Goal: Task Accomplishment & Management: Use online tool/utility

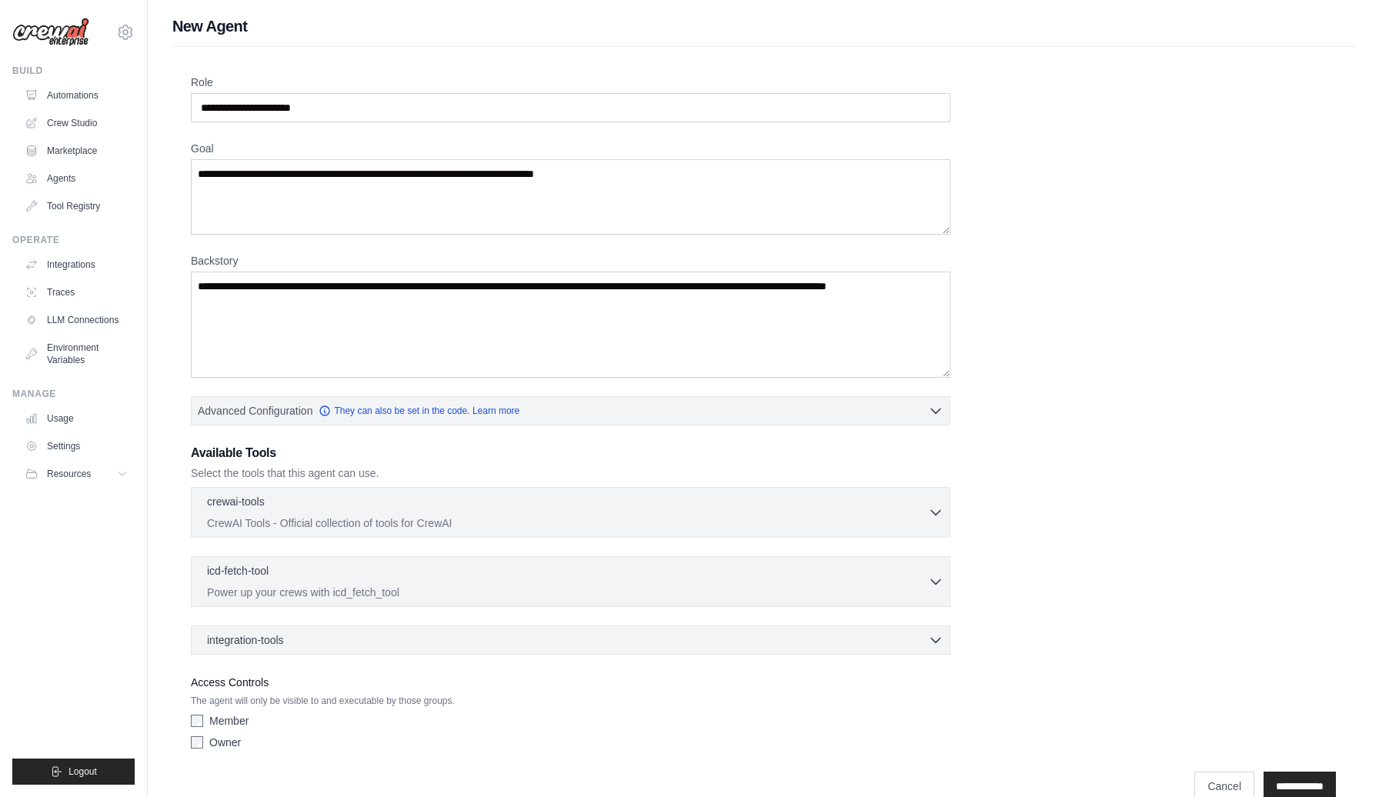
scroll to position [28, 0]
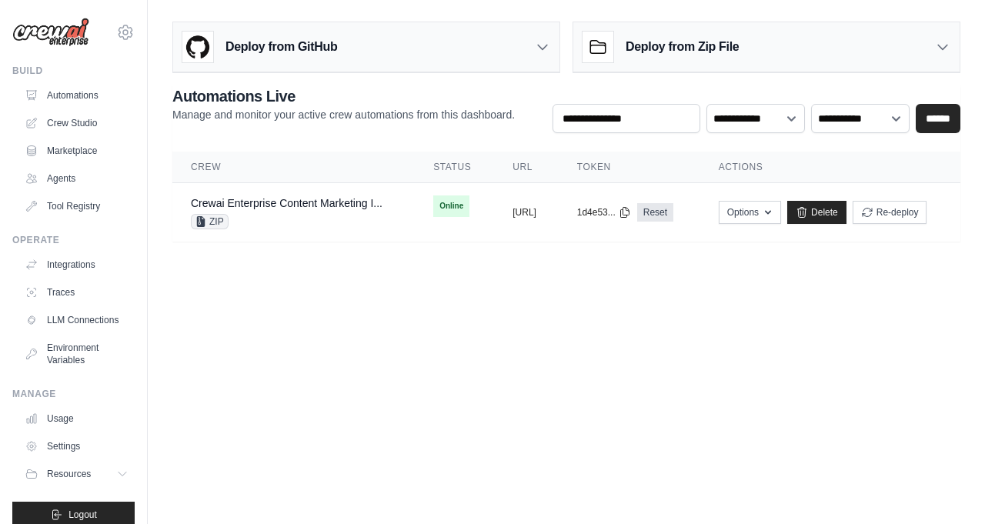
click at [531, 35] on div "Deploy from GitHub" at bounding box center [366, 47] width 386 height 50
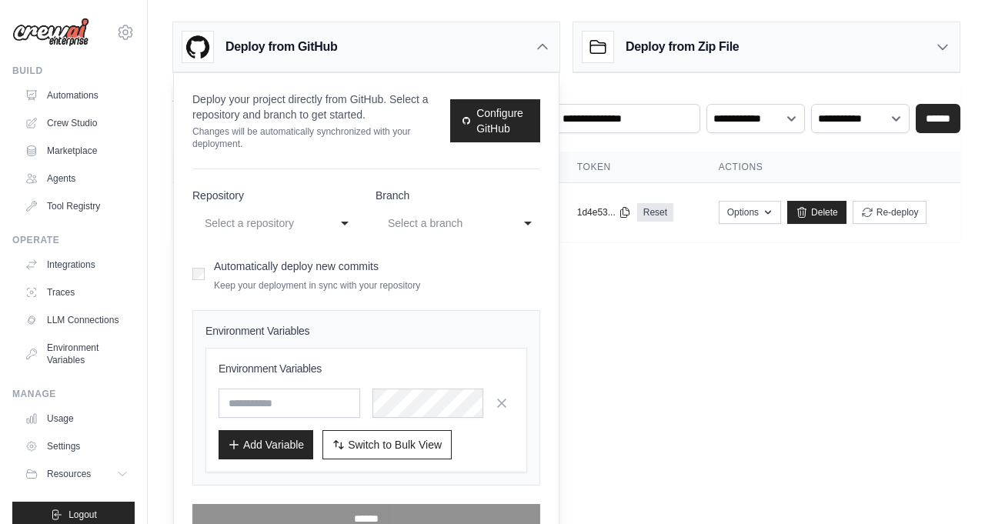
click at [336, 219] on div "**********" at bounding box center [274, 223] width 165 height 28
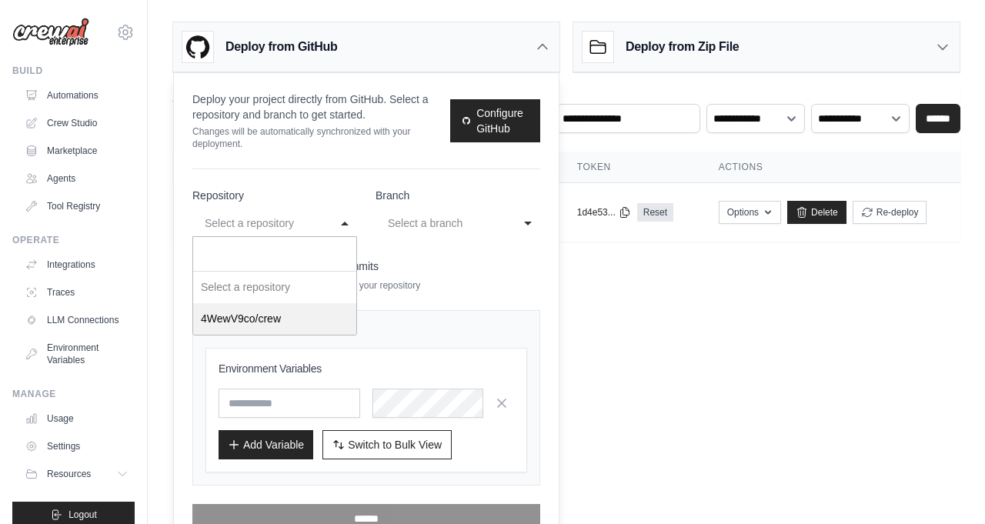
select select "**********"
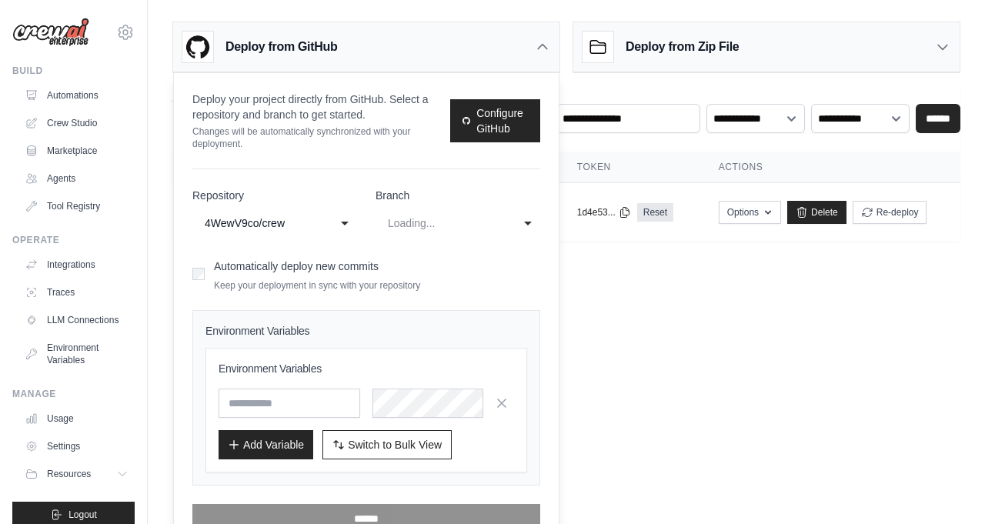
select select "******"
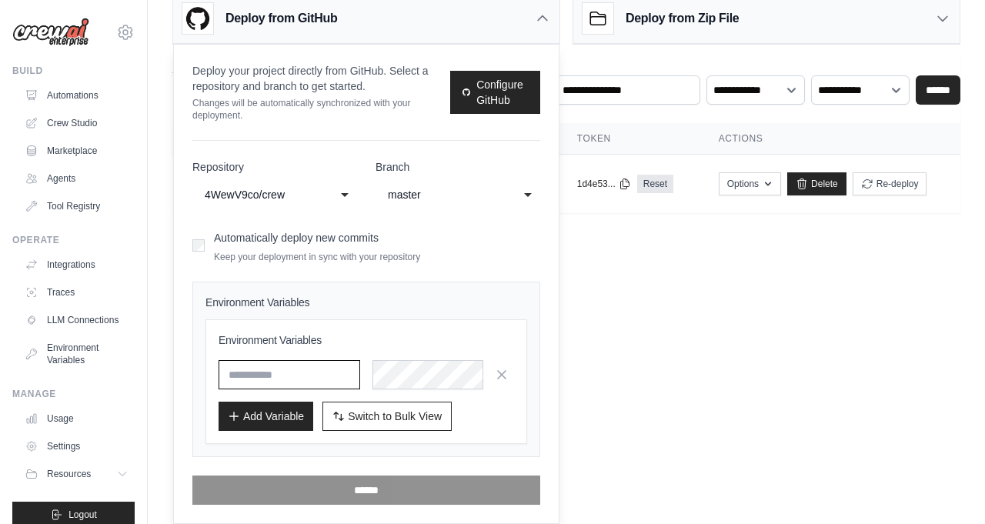
click at [326, 373] on input "text" at bounding box center [290, 374] width 142 height 29
type input "*"
click at [406, 379] on div at bounding box center [444, 374] width 142 height 29
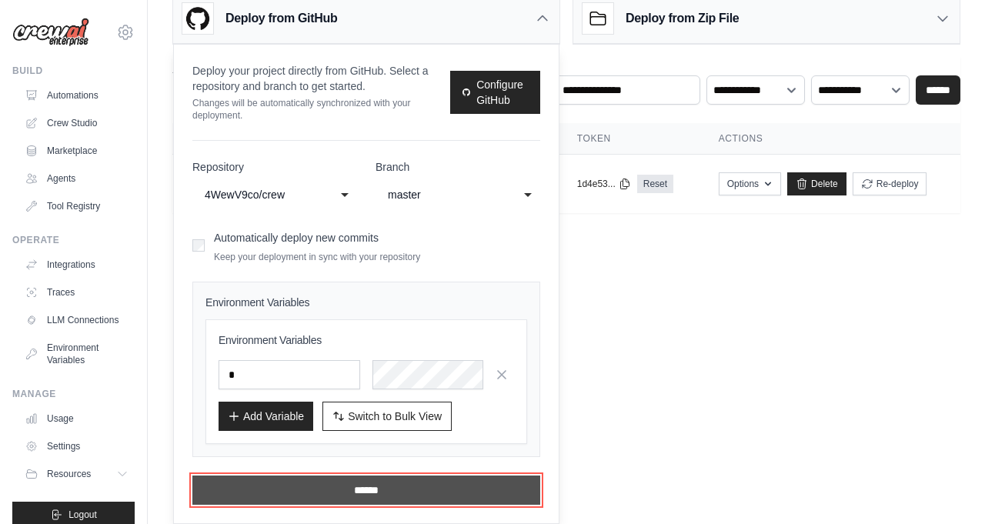
click at [456, 497] on input "******" at bounding box center [366, 490] width 348 height 29
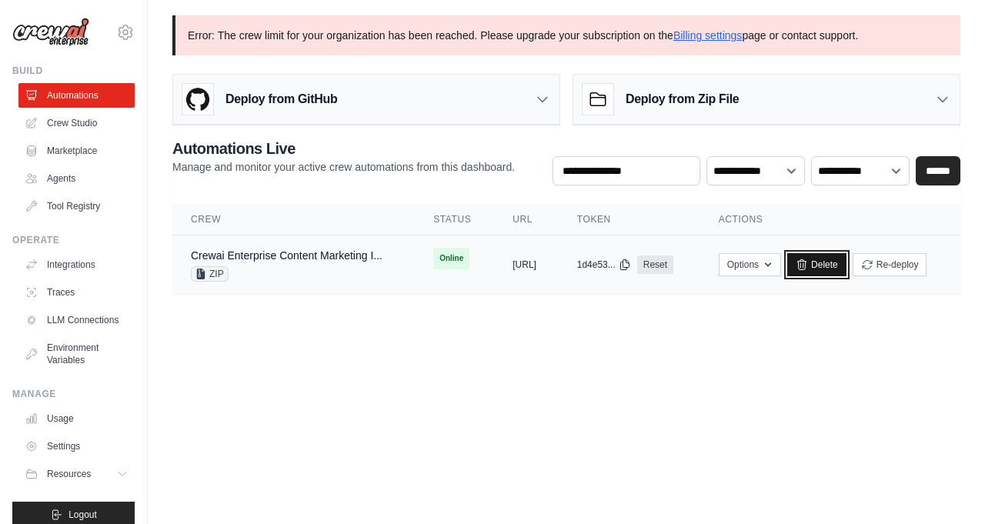
click at [847, 266] on link "Delete" at bounding box center [816, 264] width 59 height 23
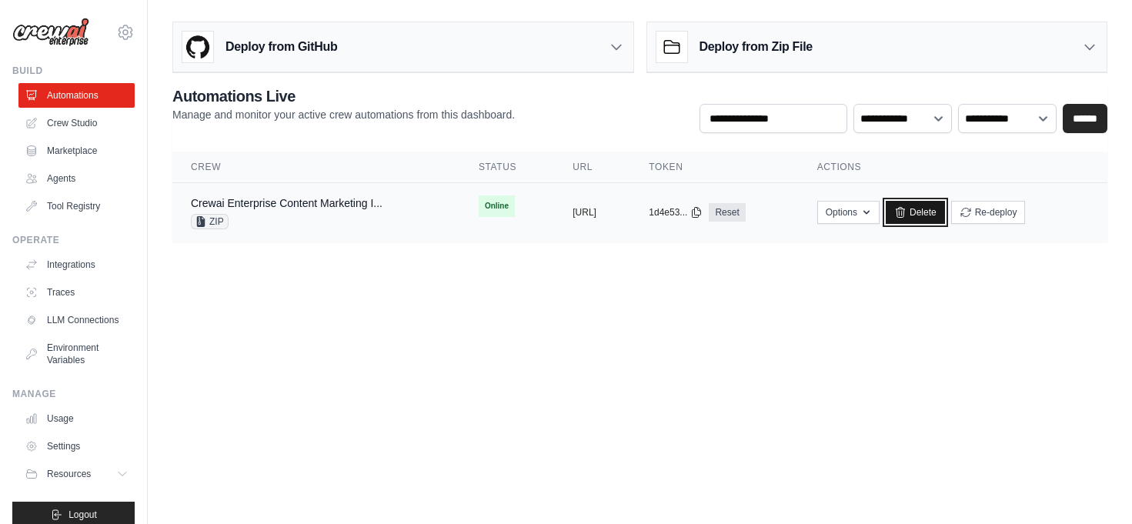
click at [907, 214] on icon at bounding box center [900, 212] width 12 height 12
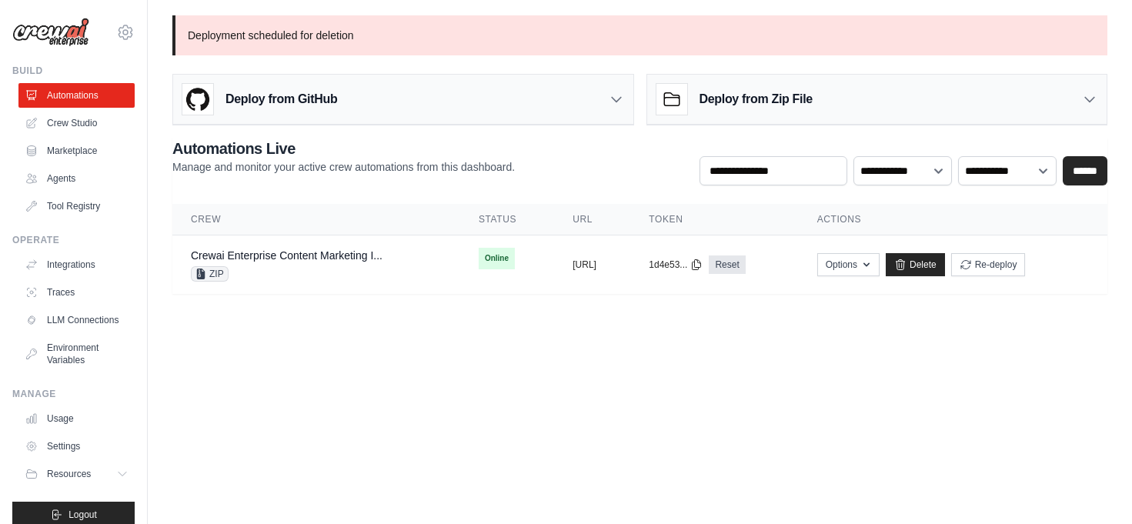
click at [620, 99] on icon at bounding box center [616, 100] width 9 height 5
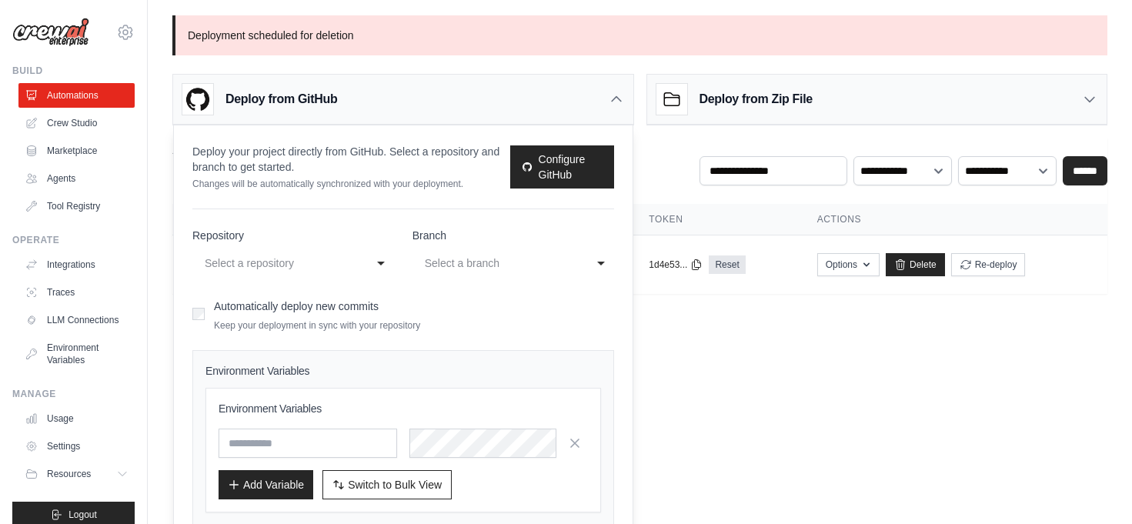
click at [379, 259] on div "**********" at bounding box center [293, 263] width 202 height 28
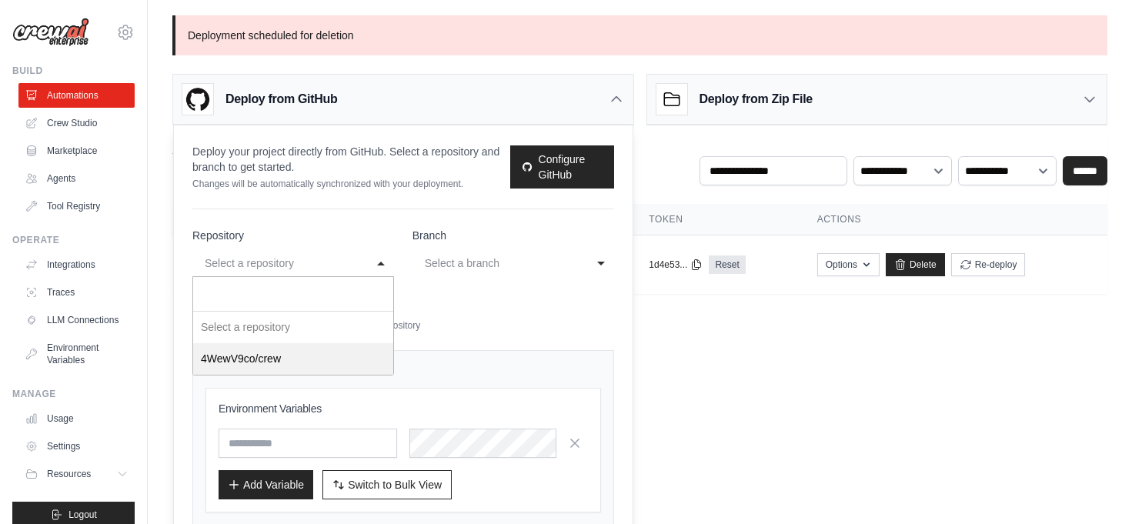
select select "**********"
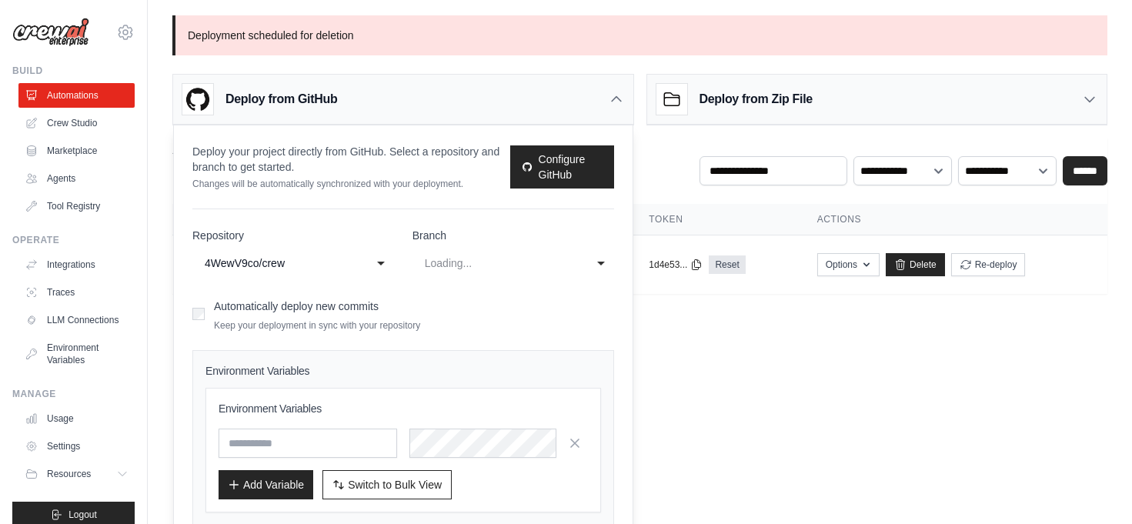
select select "******"
click at [503, 260] on div "master" at bounding box center [498, 263] width 146 height 18
click at [461, 326] on form "**********" at bounding box center [403, 401] width 422 height 346
click at [305, 322] on p "Keep your deployment in sync with your repository" at bounding box center [317, 325] width 206 height 12
click at [337, 444] on input "text" at bounding box center [308, 443] width 179 height 29
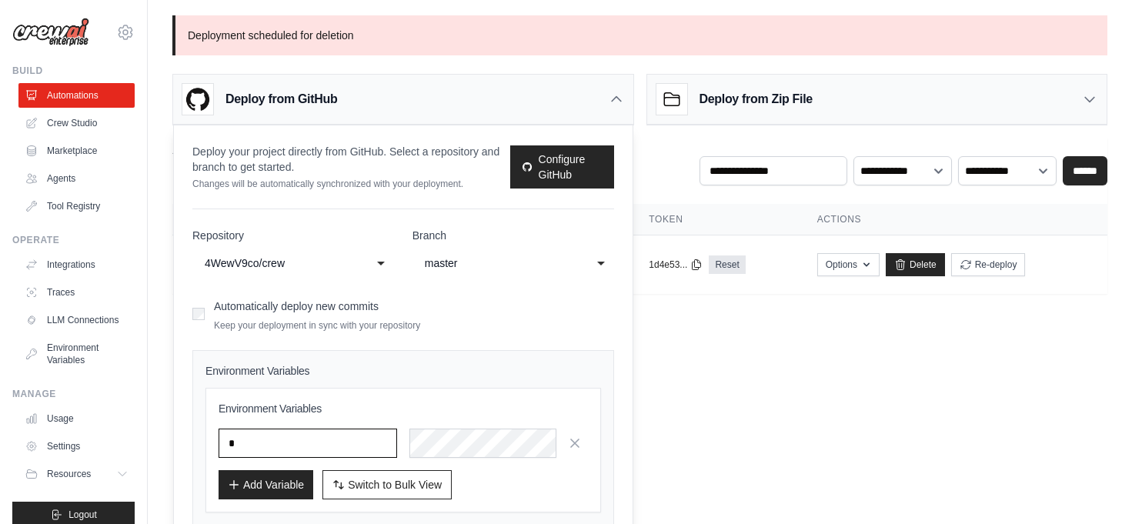
type input "*"
click at [486, 440] on div at bounding box center [498, 443] width 179 height 29
click at [277, 486] on button "Add Variable" at bounding box center [266, 484] width 95 height 29
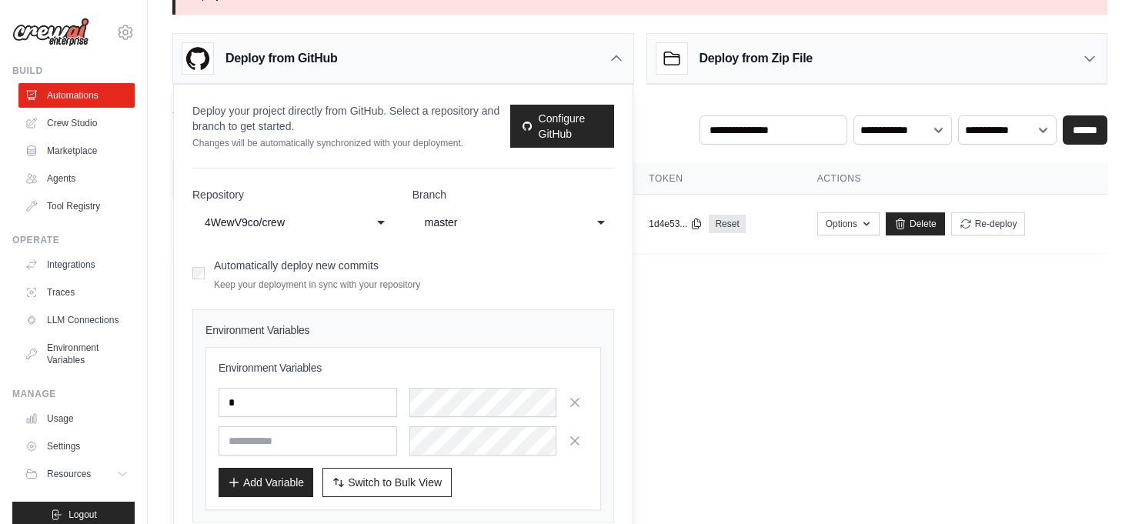
scroll to position [69, 0]
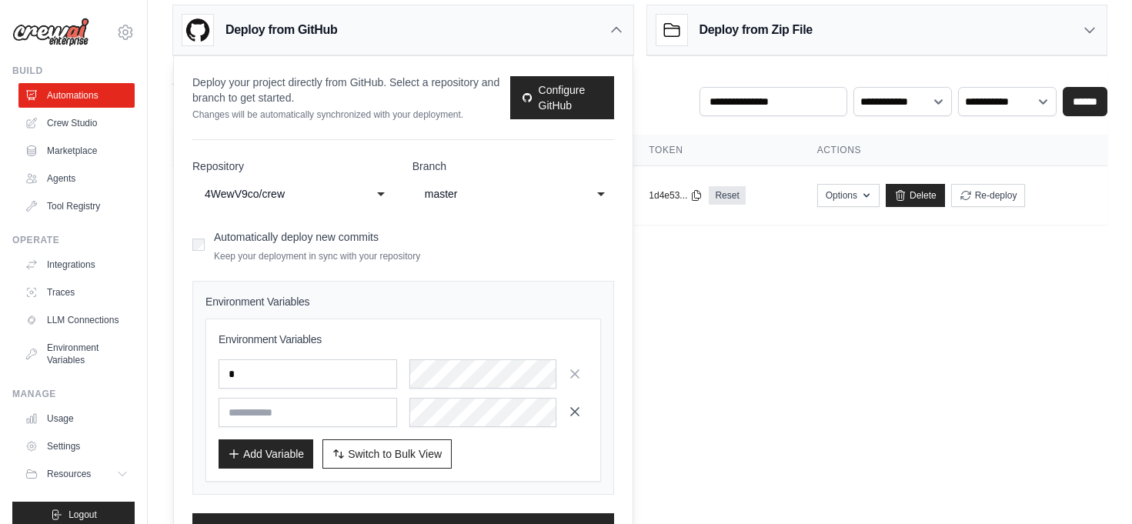
click at [576, 413] on icon "button" at bounding box center [574, 411] width 15 height 15
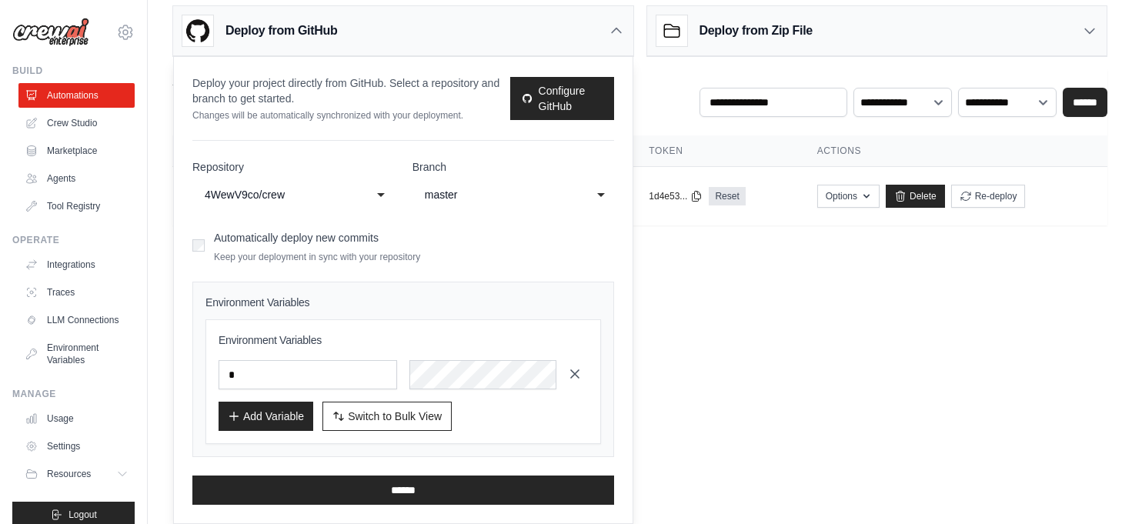
click at [577, 371] on icon "button" at bounding box center [575, 374] width 8 height 8
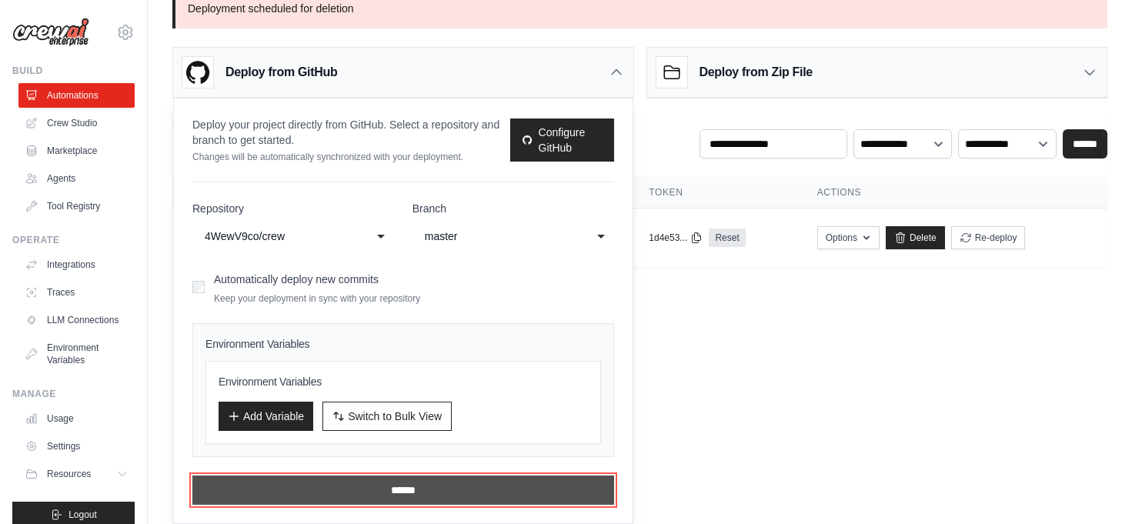
click at [443, 485] on input "******" at bounding box center [403, 490] width 422 height 29
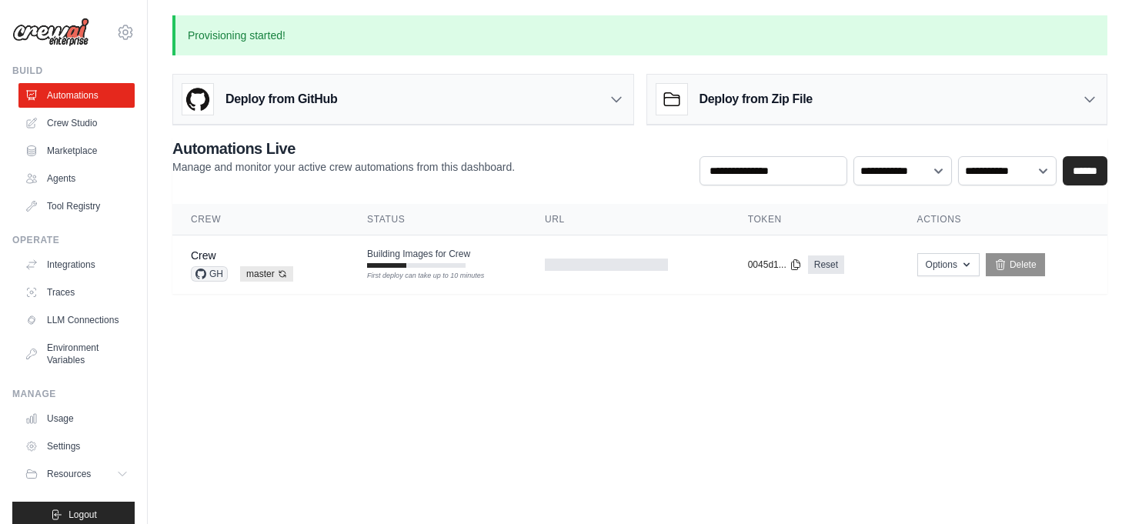
scroll to position [0, 0]
click at [314, 254] on div "Crew GH master Auto-deploy enabled" at bounding box center [261, 265] width 141 height 34
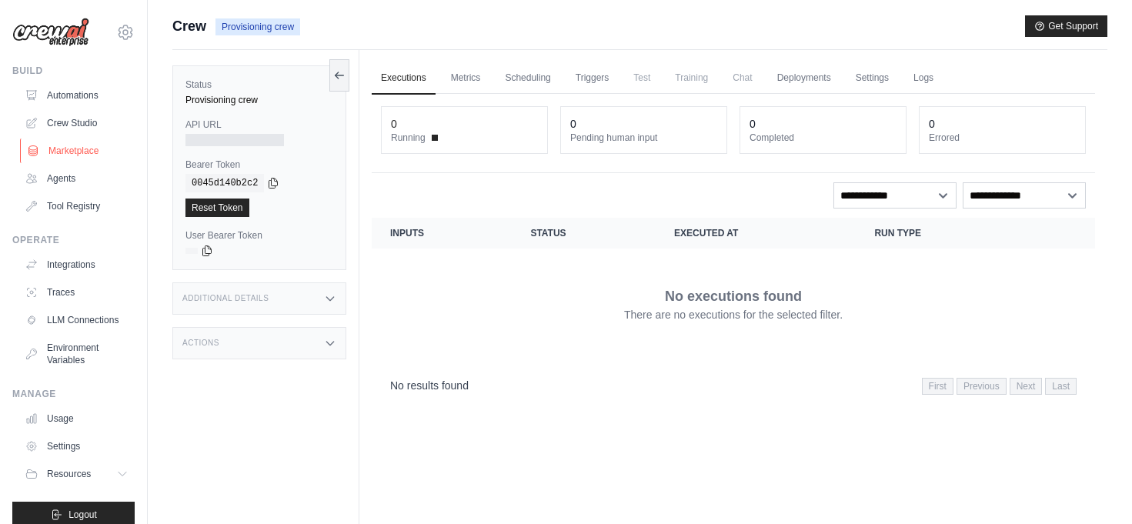
click at [84, 152] on link "Marketplace" at bounding box center [78, 151] width 116 height 25
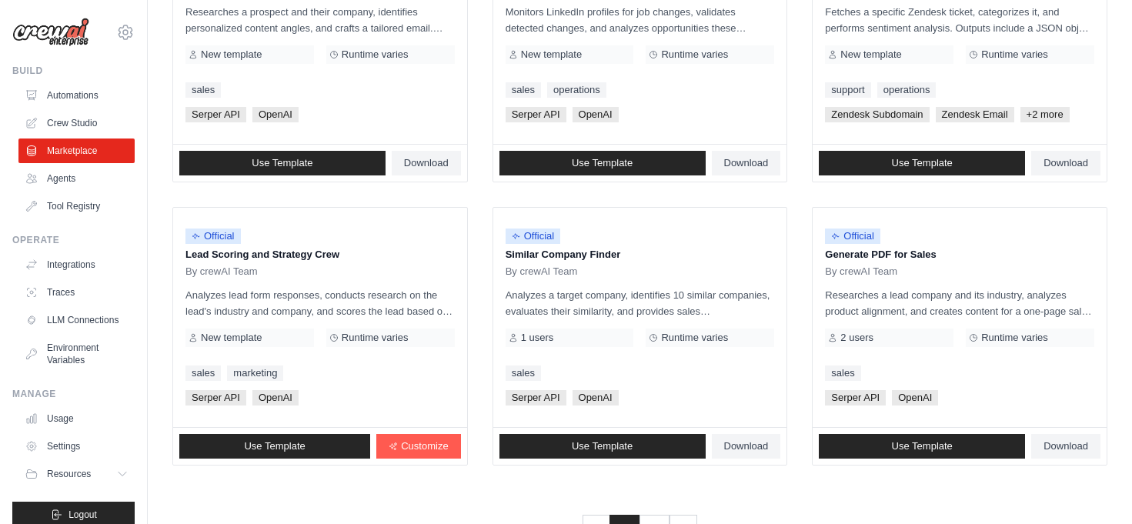
scroll to position [902, 0]
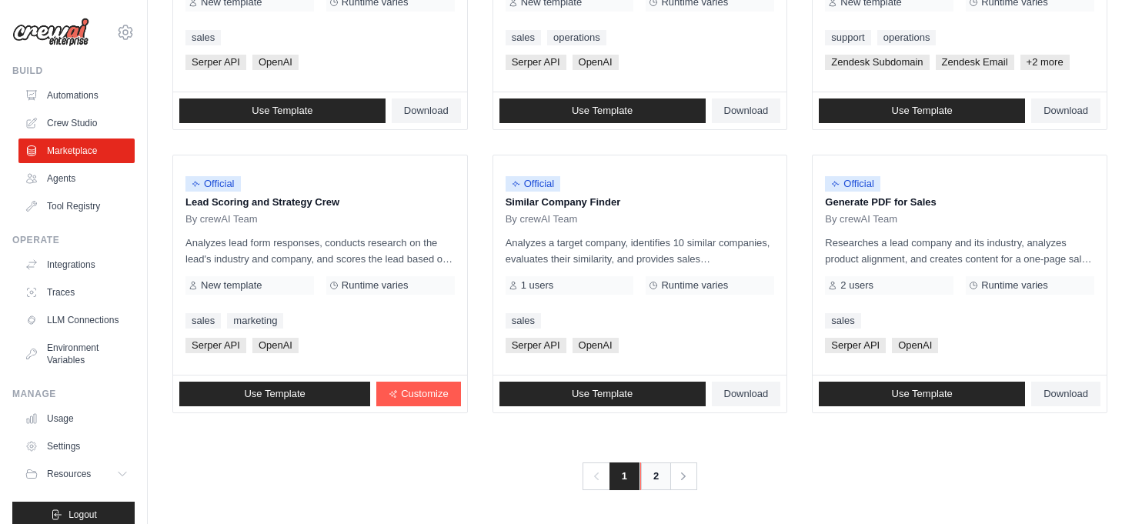
click at [661, 473] on link "2" at bounding box center [655, 477] width 31 height 28
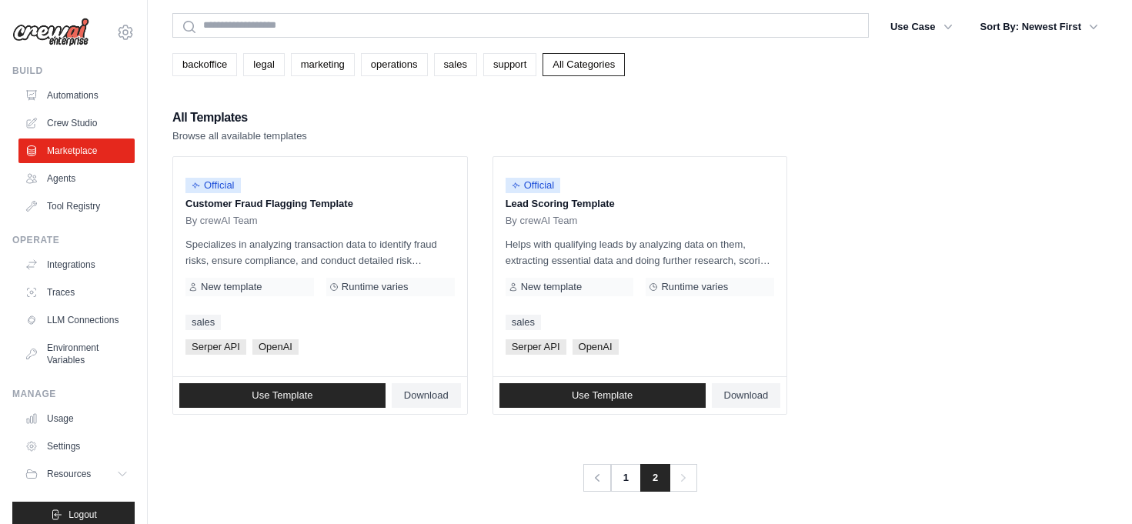
scroll to position [53, 0]
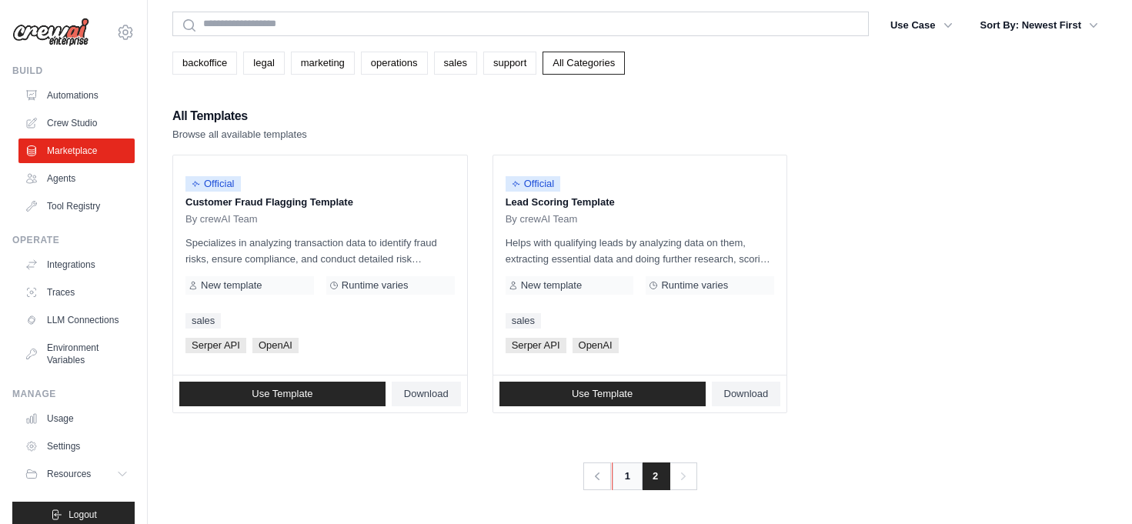
click at [629, 474] on link "1" at bounding box center [627, 477] width 31 height 28
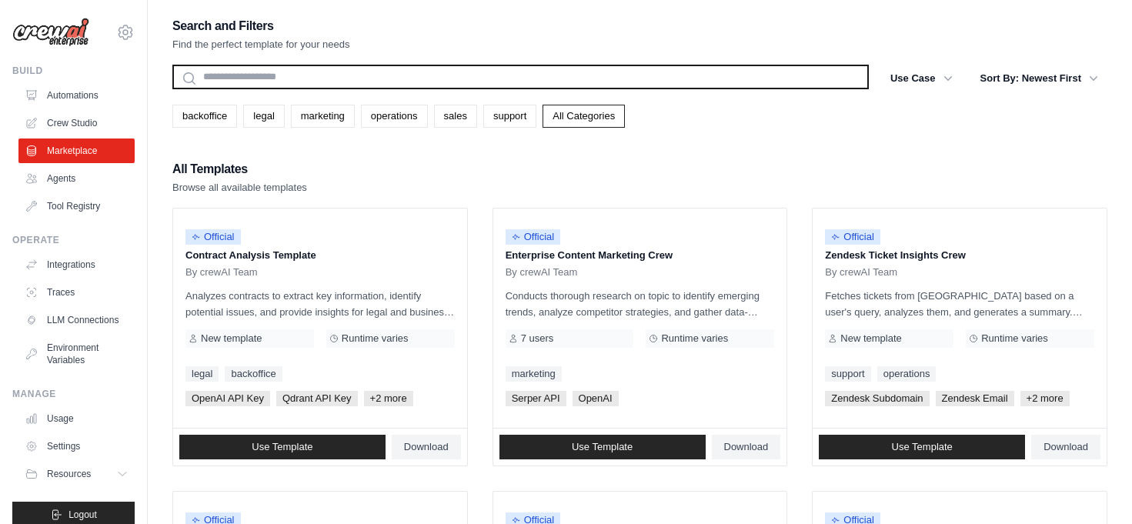
click at [425, 80] on input "text" at bounding box center [520, 77] width 697 height 25
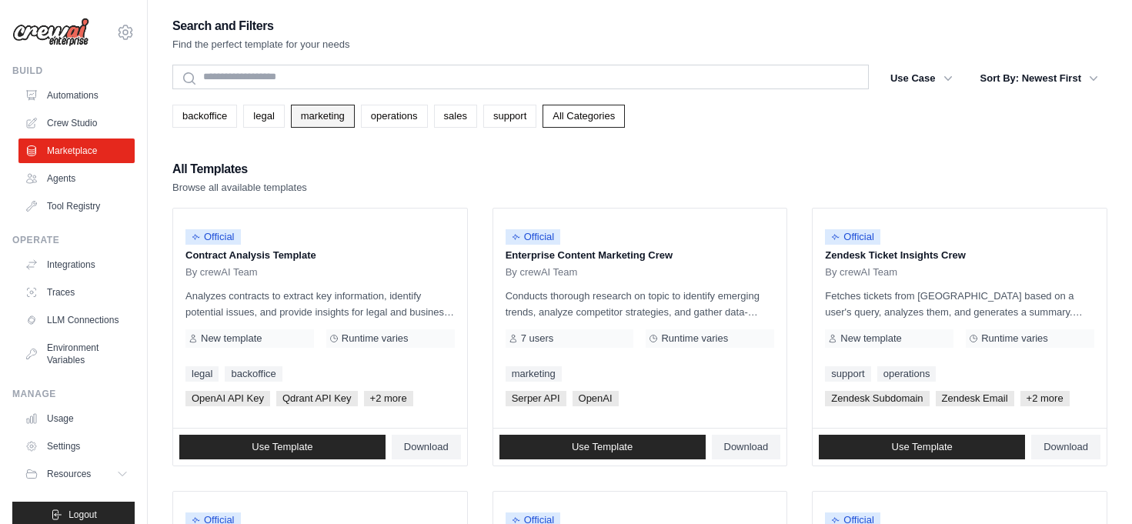
click at [334, 116] on link "marketing" at bounding box center [323, 116] width 64 height 23
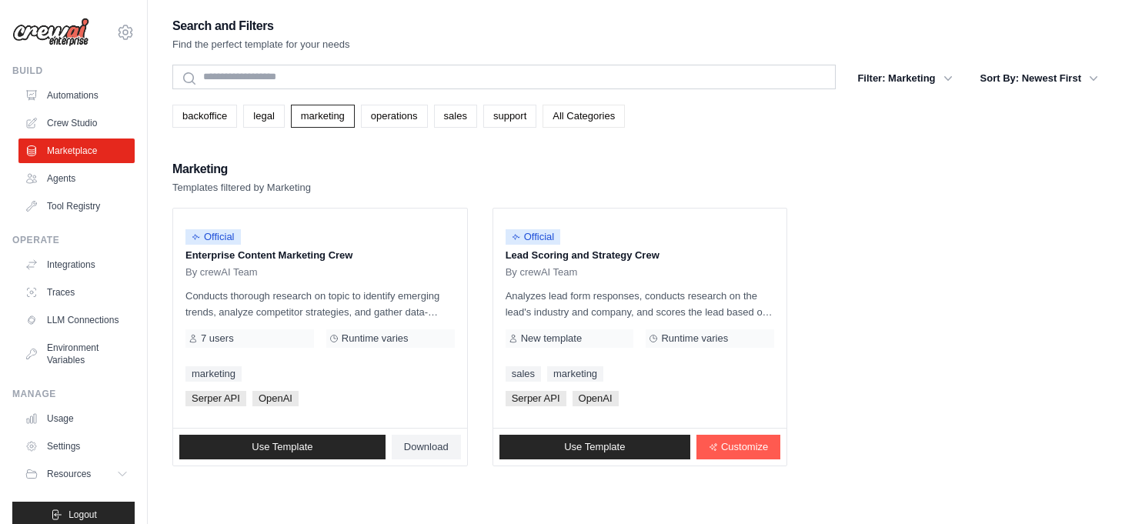
click at [577, 115] on link "All Categories" at bounding box center [584, 116] width 82 height 23
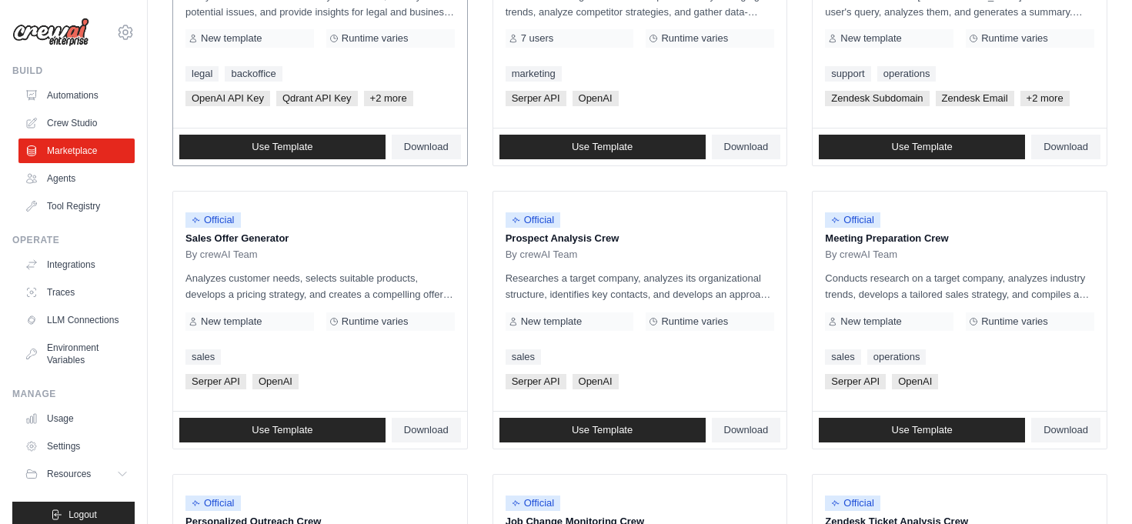
scroll to position [310, 0]
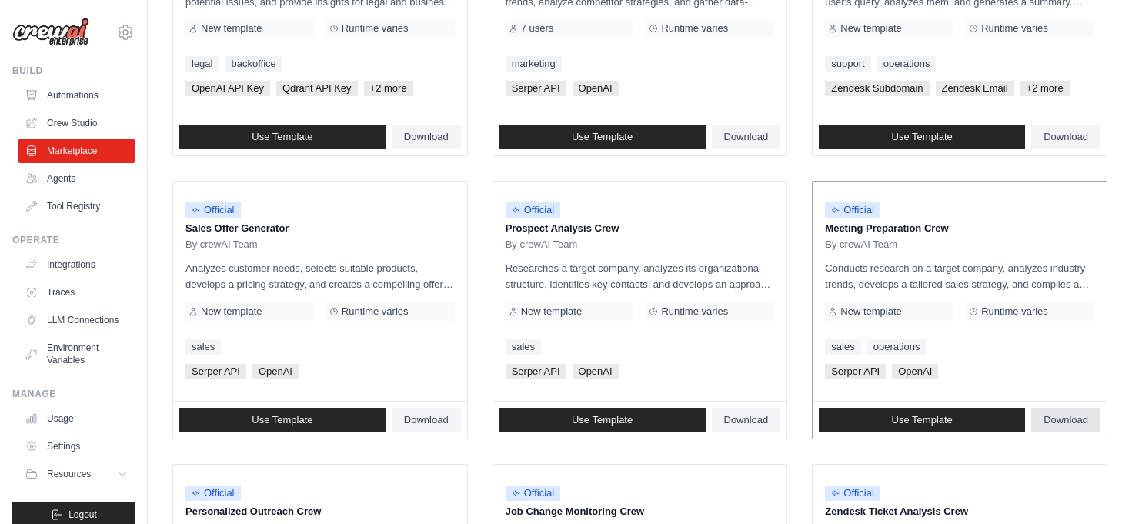
click at [1076, 420] on span "Download" at bounding box center [1066, 420] width 45 height 12
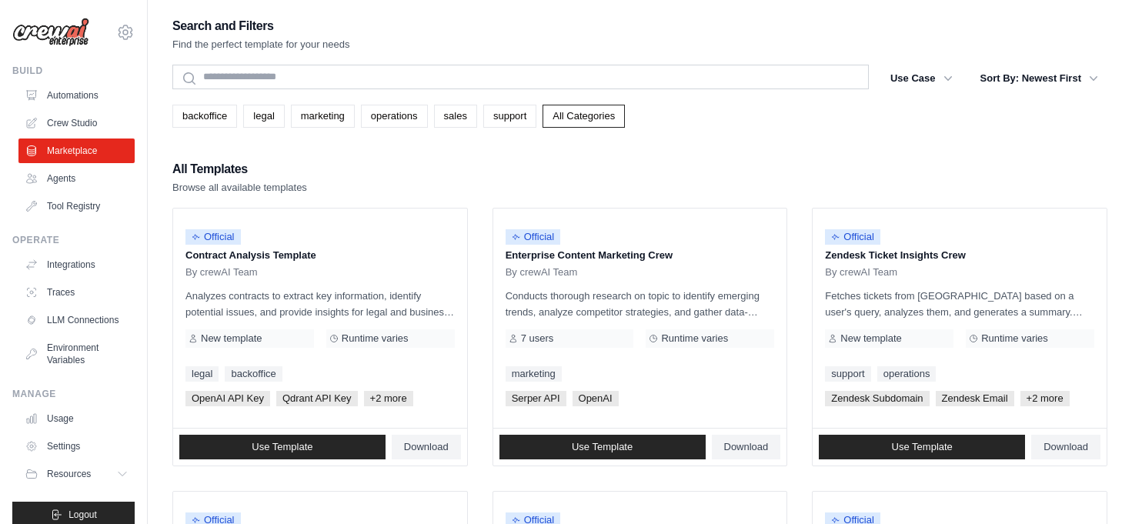
click at [565, 47] on div "Search and Filters Find the perfect template for your needs" at bounding box center [639, 33] width 935 height 37
click at [91, 92] on link "Automations" at bounding box center [78, 95] width 116 height 25
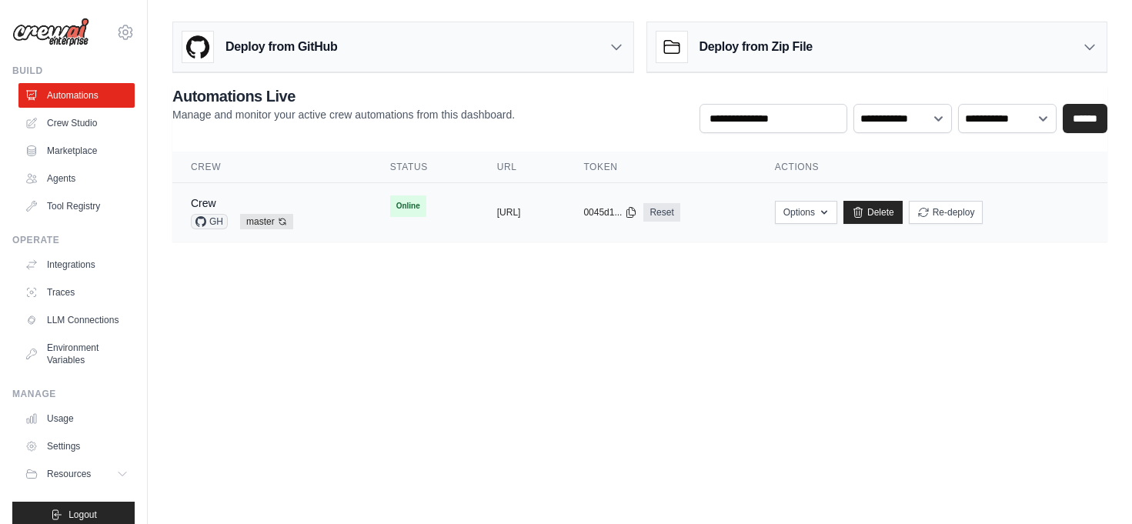
click at [372, 209] on td "Online" at bounding box center [425, 206] width 107 height 46
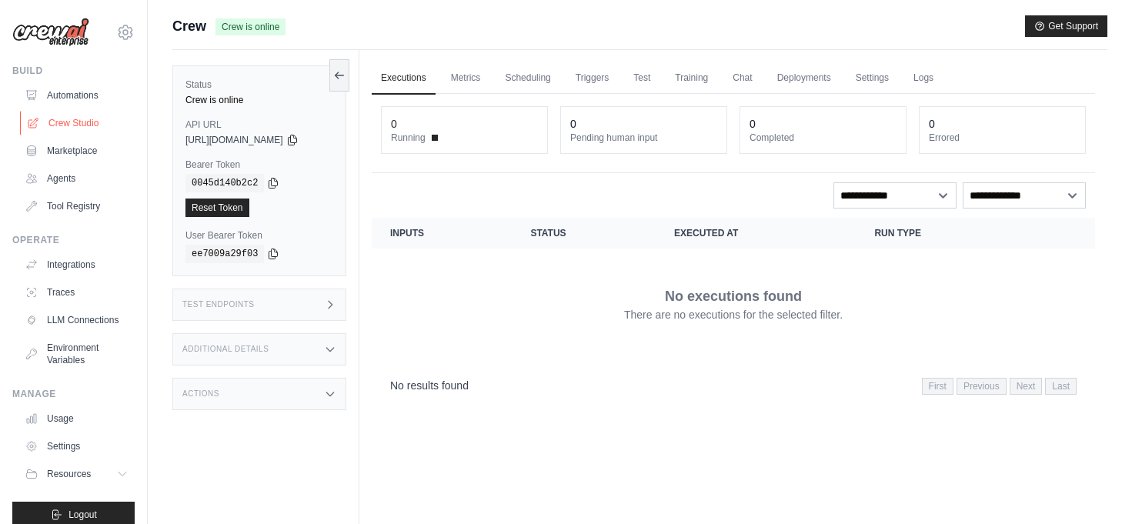
click at [86, 118] on link "Crew Studio" at bounding box center [78, 123] width 116 height 25
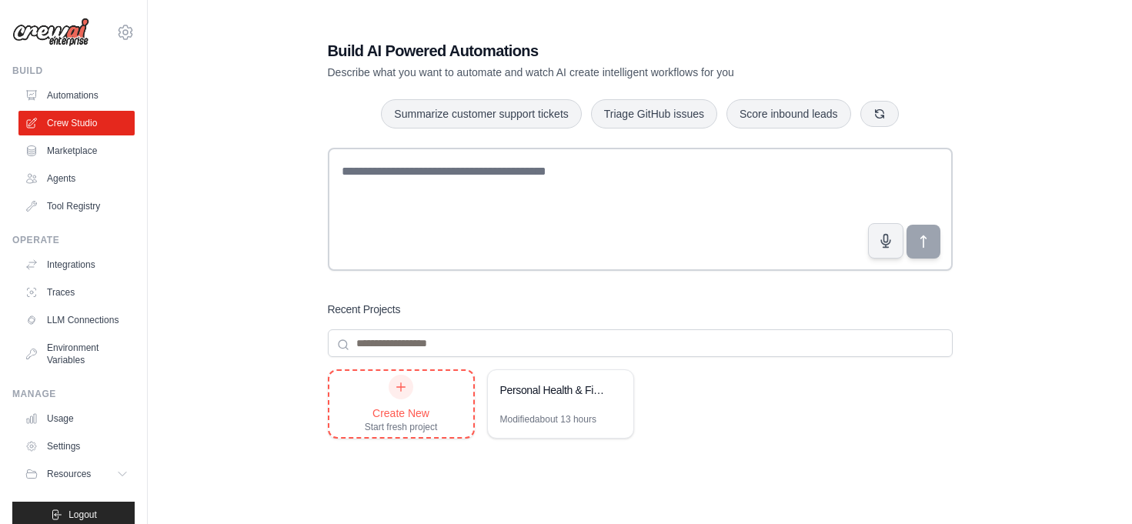
click at [408, 382] on div at bounding box center [401, 387] width 25 height 25
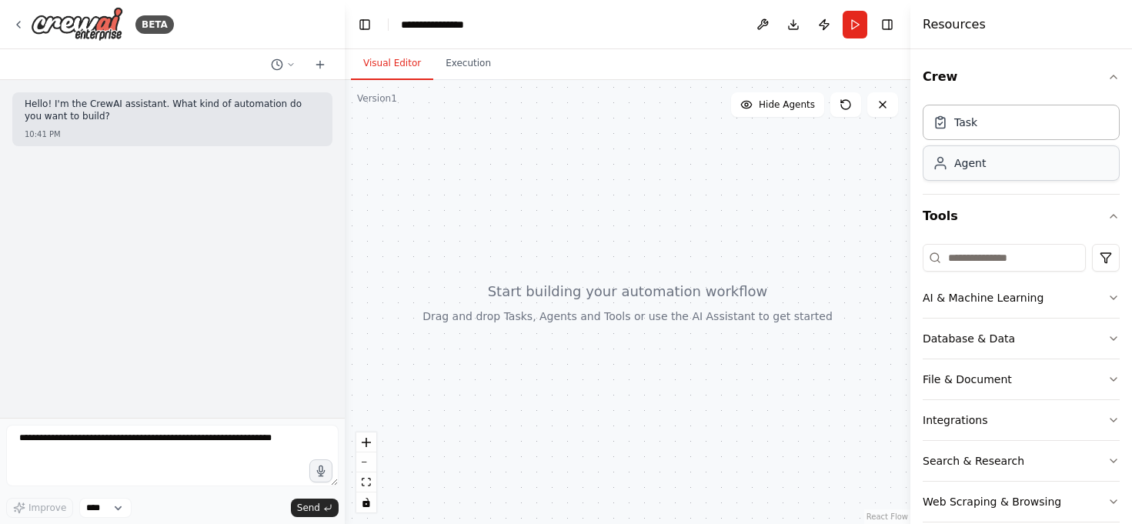
click at [999, 172] on div "Agent" at bounding box center [1021, 162] width 197 height 35
click at [1100, 304] on button "AI & Machine Learning" at bounding box center [1021, 298] width 197 height 40
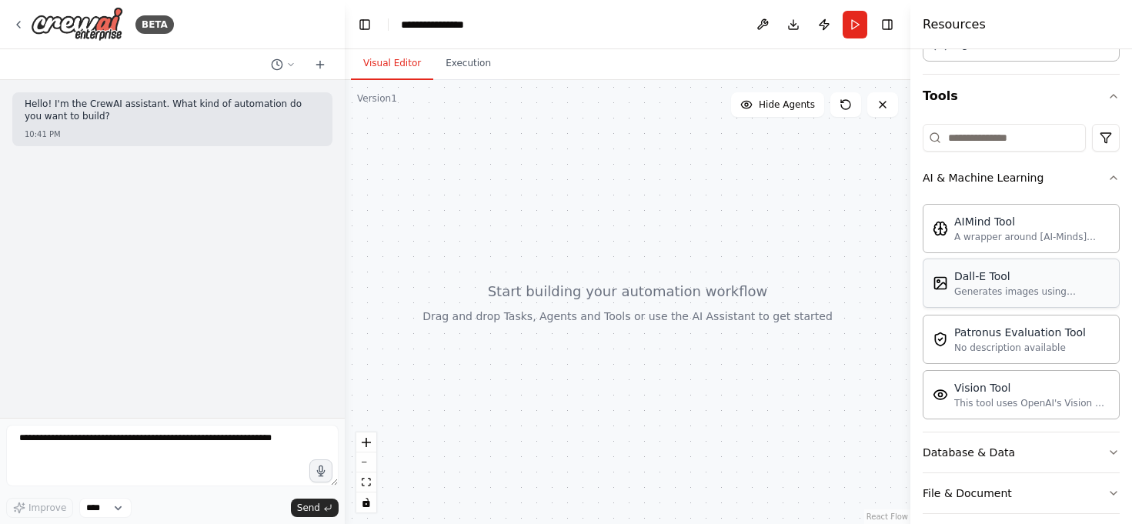
scroll to position [119, 0]
click at [1074, 199] on div "AIMind Tool A wrapper around [AI-Minds]([URL][DOMAIN_NAME]). Useful for when yo…" at bounding box center [1021, 310] width 197 height 222
click at [1108, 188] on button "AI & Machine Learning" at bounding box center [1021, 179] width 197 height 40
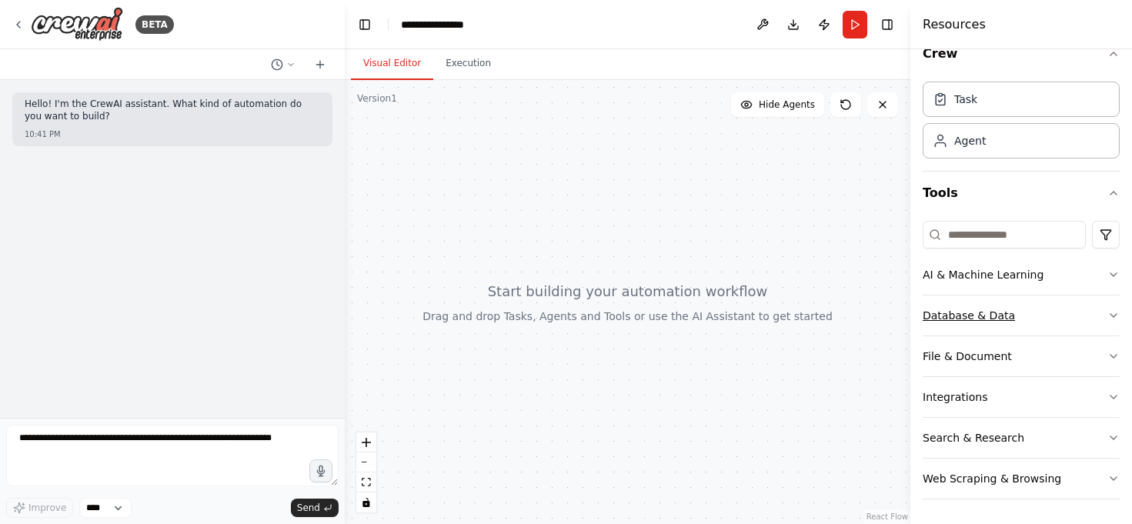
click at [1101, 311] on button "Database & Data" at bounding box center [1021, 316] width 197 height 40
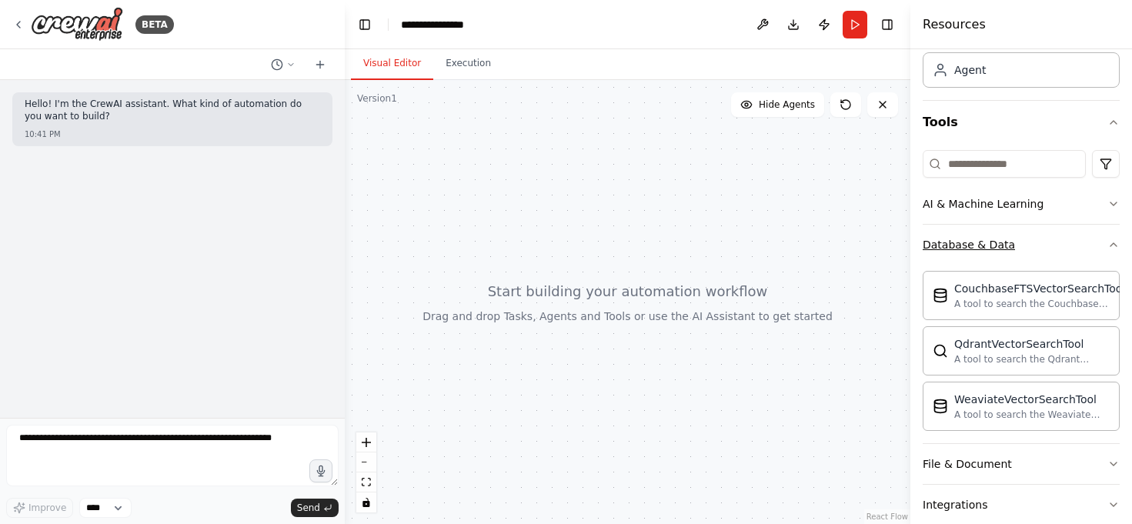
scroll to position [98, 0]
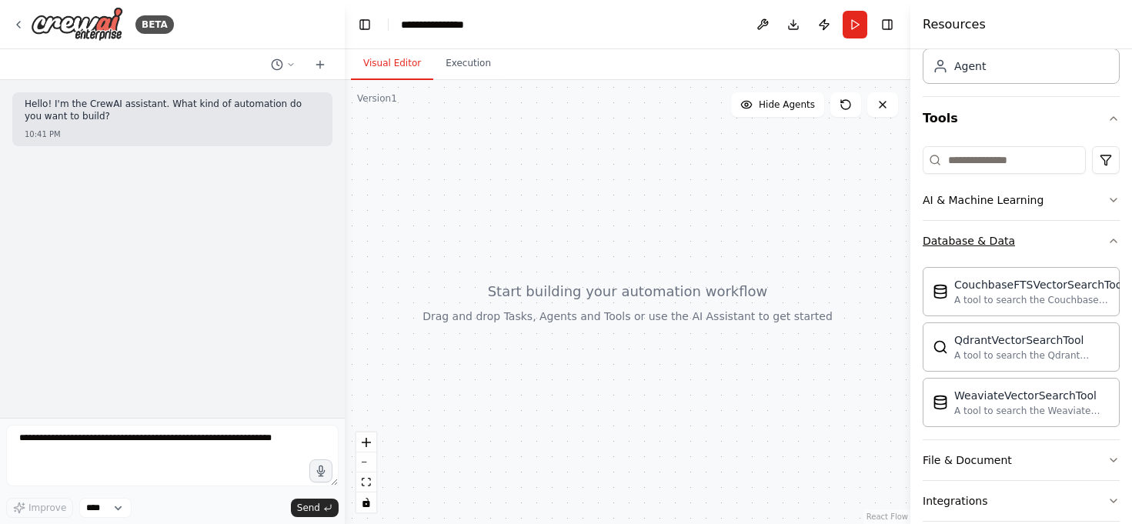
click at [1101, 249] on button "Database & Data" at bounding box center [1021, 241] width 197 height 40
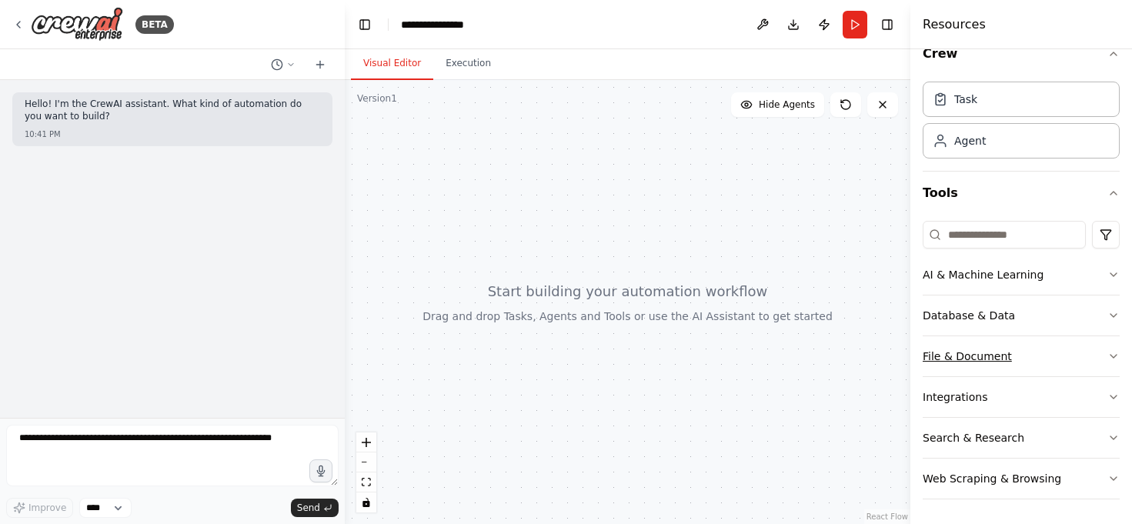
click at [1060, 351] on button "File & Document" at bounding box center [1021, 356] width 197 height 40
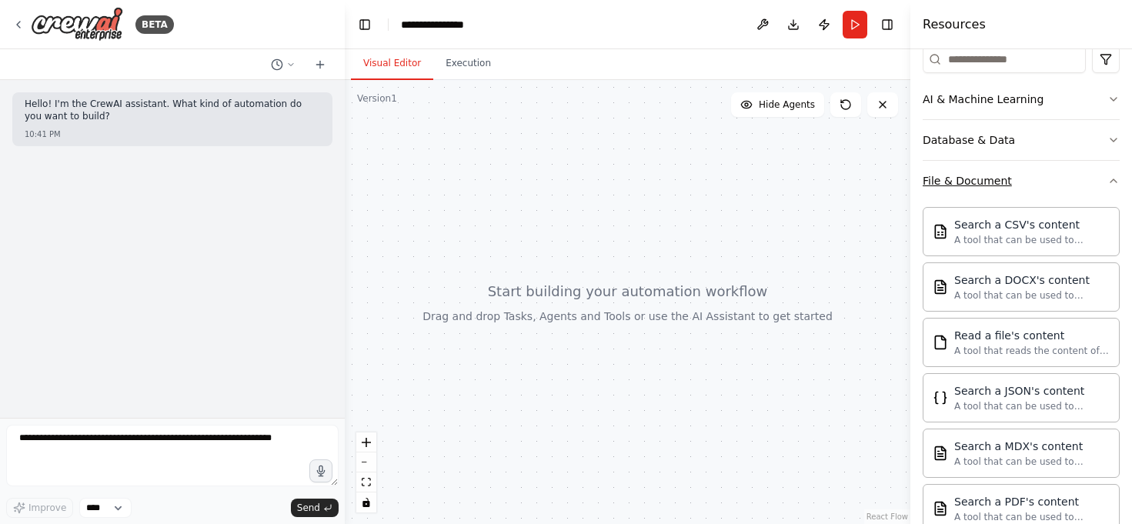
click at [1089, 190] on button "File & Document" at bounding box center [1021, 181] width 197 height 40
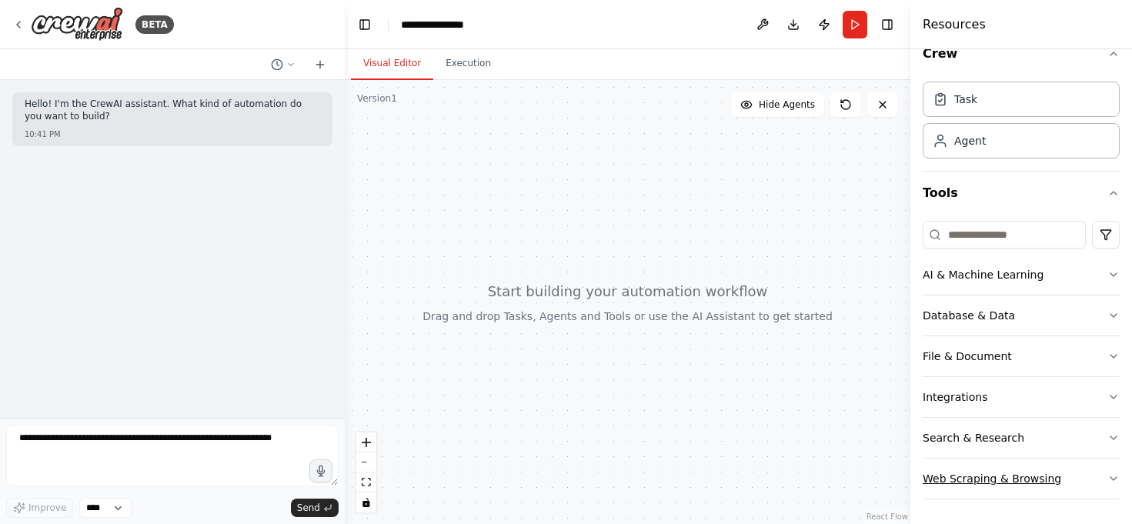
click at [1081, 477] on button "Web Scraping & Browsing" at bounding box center [1021, 479] width 197 height 40
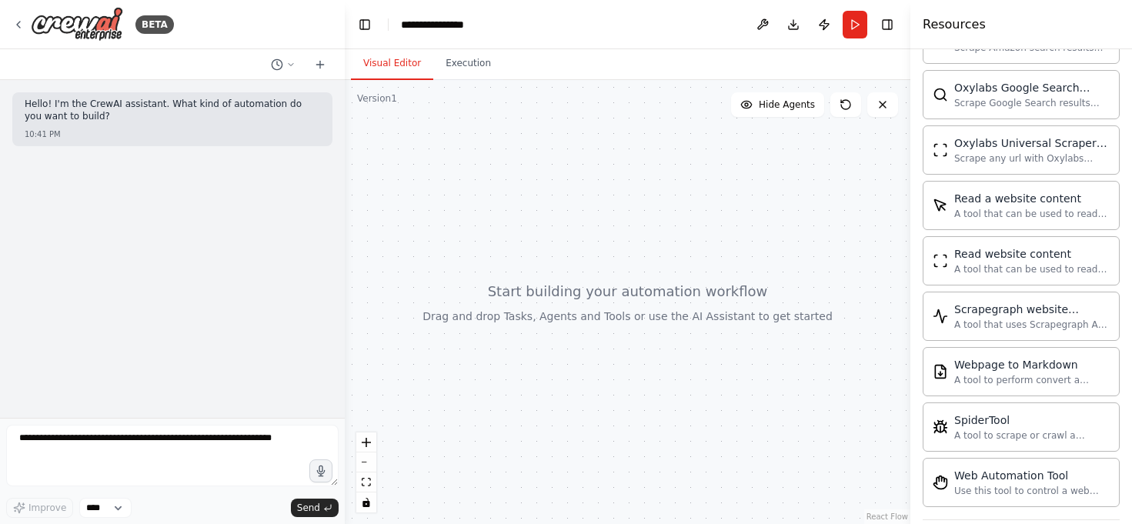
scroll to position [867, 0]
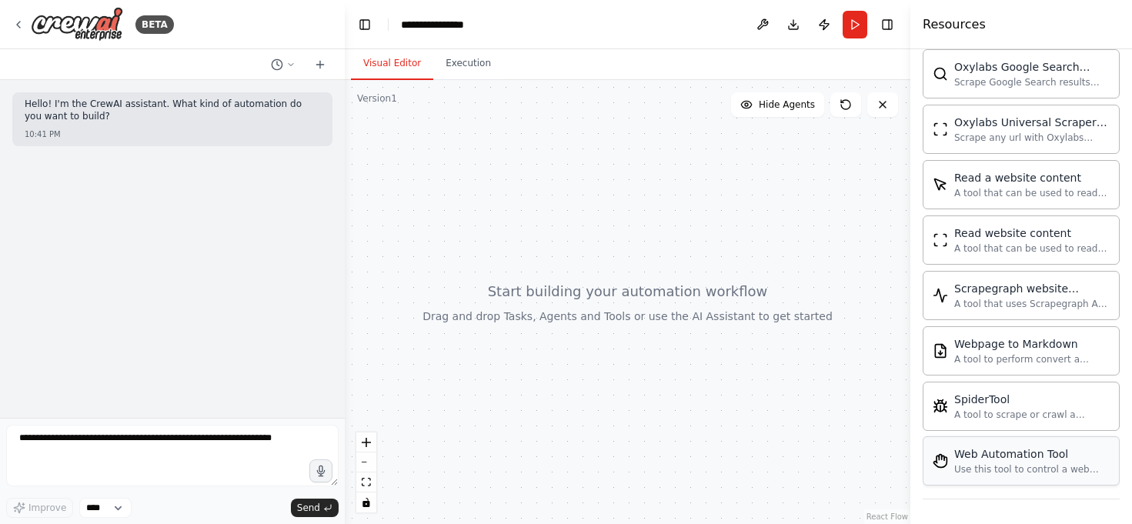
click at [1057, 464] on div "Use this tool to control a web browser and interact with websites using natural…" at bounding box center [1031, 469] width 155 height 12
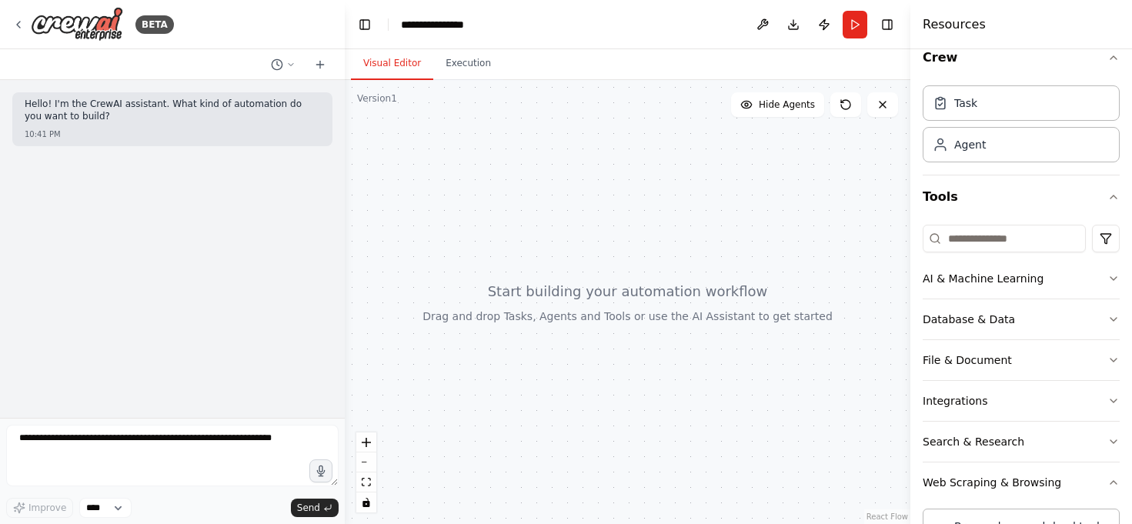
scroll to position [0, 0]
